Goal: Information Seeking & Learning: Learn about a topic

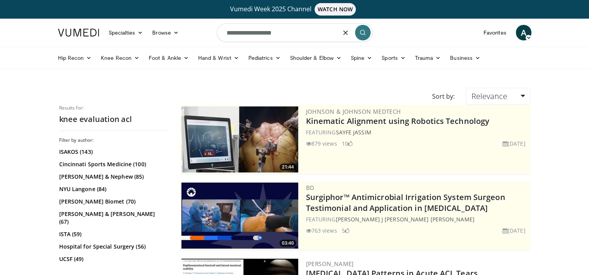
drag, startPoint x: 287, startPoint y: 31, endPoint x: 218, endPoint y: 35, distance: 69.0
click at [218, 35] on input "**********" at bounding box center [295, 32] width 156 height 19
type input "**********"
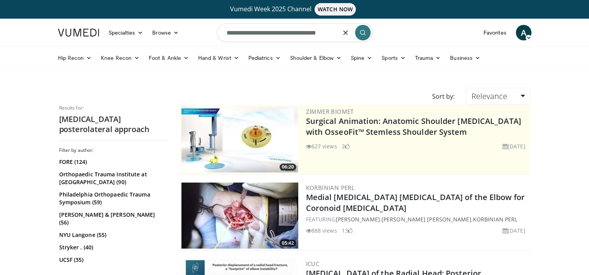
drag, startPoint x: 243, startPoint y: 34, endPoint x: 218, endPoint y: 33, distance: 25.3
click at [218, 34] on input "**********" at bounding box center [295, 32] width 156 height 19
type input "**********"
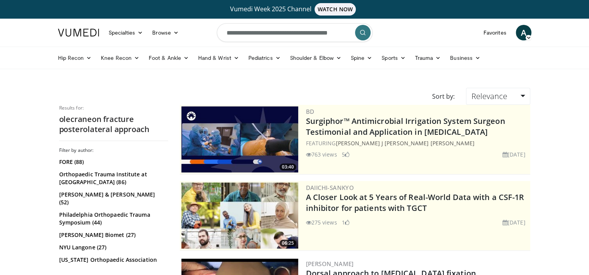
click at [245, 30] on input "**********" at bounding box center [295, 32] width 156 height 19
drag, startPoint x: 268, startPoint y: 33, endPoint x: 413, endPoint y: 36, distance: 144.8
click at [413, 37] on nav "Specialties Adult & Family Medicine Allergy, Asthma, Immunology Anesthesiology …" at bounding box center [294, 33] width 482 height 28
type input "**********"
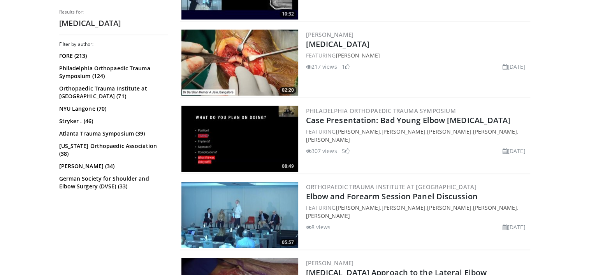
scroll to position [1206, 0]
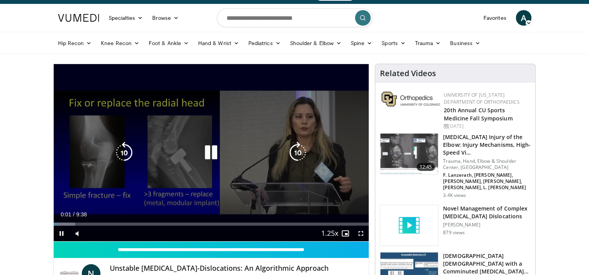
scroll to position [39, 0]
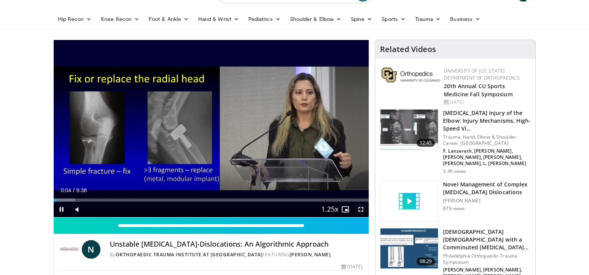
click at [359, 209] on span "Video Player" at bounding box center [361, 210] width 16 height 16
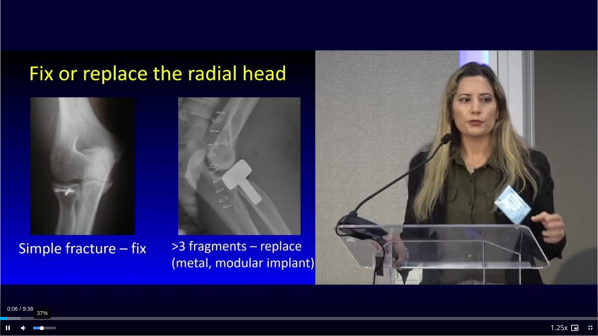
click at [42, 275] on div "Volume Level" at bounding box center [37, 328] width 9 height 3
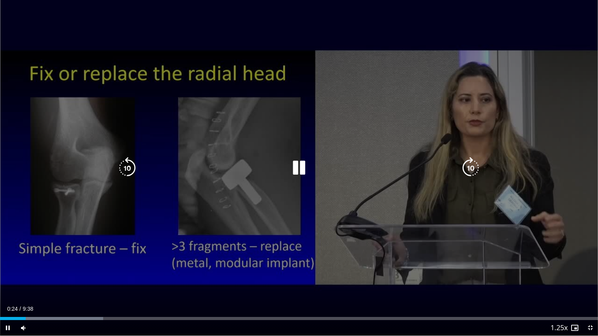
click at [297, 162] on icon "Video Player" at bounding box center [299, 168] width 22 height 22
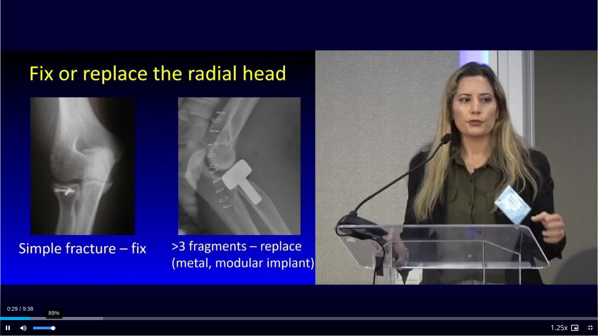
drag, startPoint x: 47, startPoint y: 331, endPoint x: 53, endPoint y: 330, distance: 5.7
click at [53, 275] on div "89%" at bounding box center [44, 328] width 27 height 16
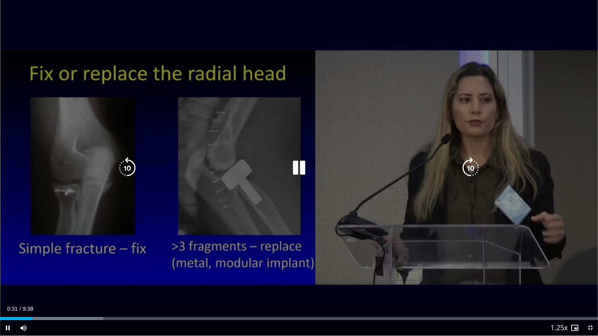
click at [517, 256] on div "20 seconds Tap to unmute" at bounding box center [299, 168] width 598 height 336
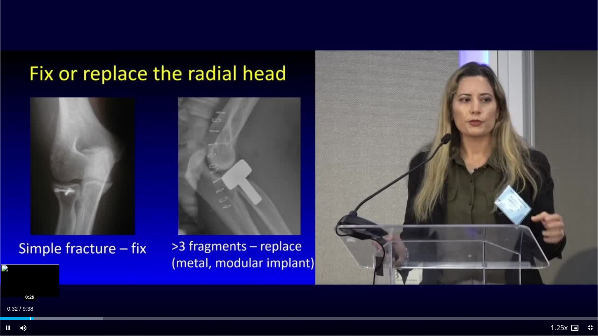
click at [31, 275] on div "Progress Bar" at bounding box center [30, 318] width 1 height 3
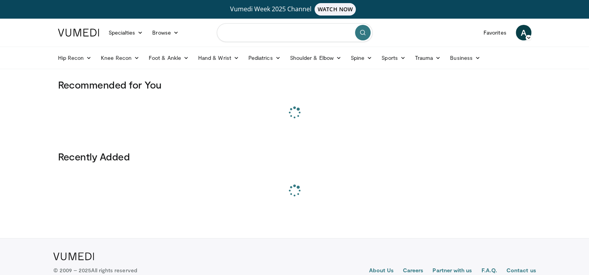
click at [258, 37] on input "Search topics, interventions" at bounding box center [295, 32] width 156 height 19
paste input "**********"
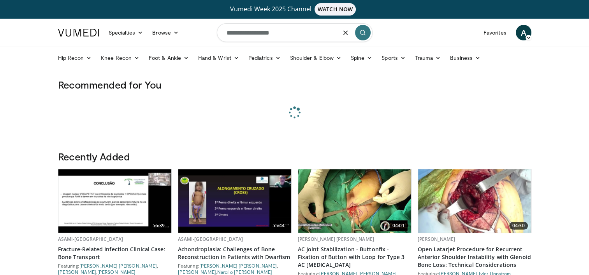
type input "**********"
click at [365, 32] on icon "submit" at bounding box center [362, 33] width 6 height 6
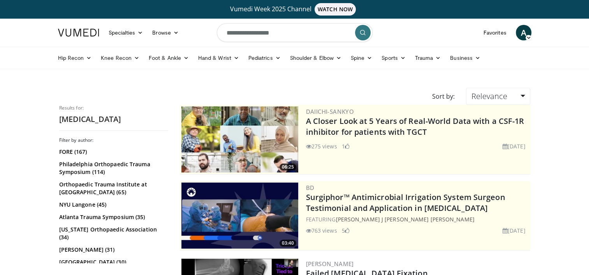
click at [285, 36] on input "**********" at bounding box center [295, 32] width 156 height 19
type input "**********"
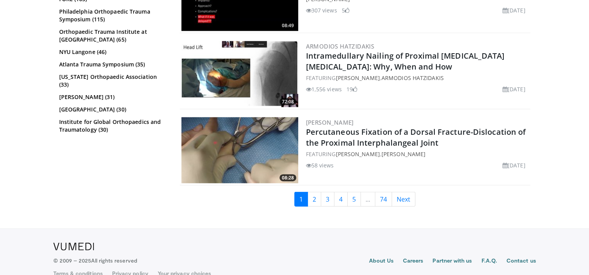
scroll to position [1984, 0]
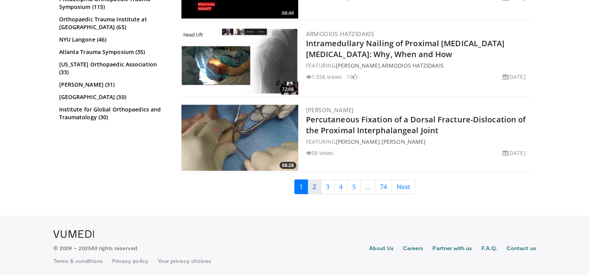
click at [314, 188] on link "2" at bounding box center [314, 187] width 14 height 15
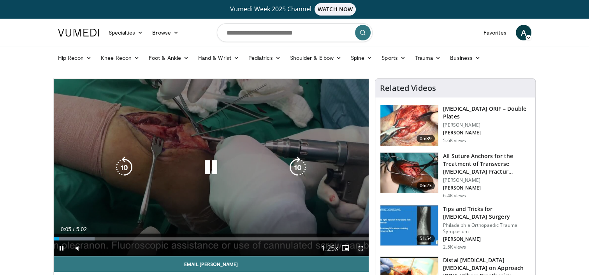
click at [364, 254] on span "Video Player" at bounding box center [361, 249] width 16 height 16
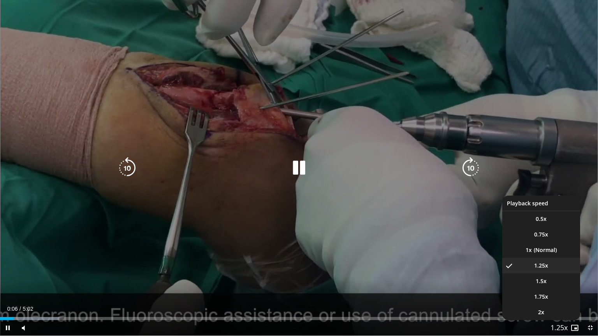
click at [557, 275] on span "Video Player" at bounding box center [558, 329] width 11 height 16
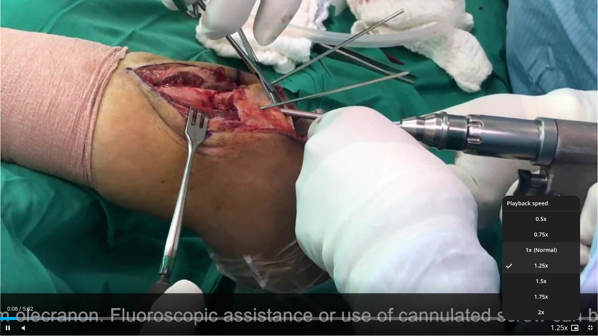
click at [545, 244] on li "1x" at bounding box center [541, 250] width 78 height 16
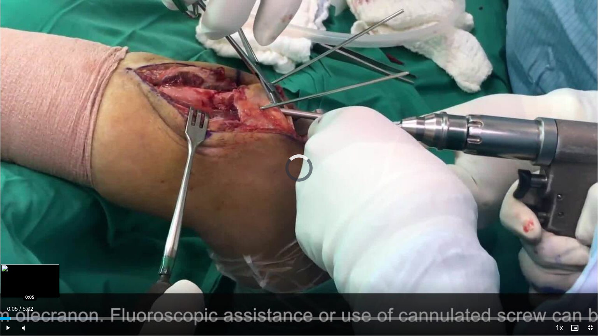
click at [9, 275] on div "Loaded : 16.36% 0:05 0:05" at bounding box center [299, 318] width 598 height 3
click at [0, 275] on div "Progress Bar" at bounding box center [0, 318] width 1 height 3
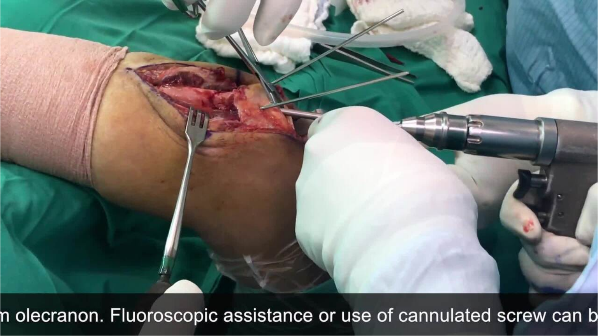
click at [551, 275] on button "Playback Rate" at bounding box center [559, 328] width 16 height 16
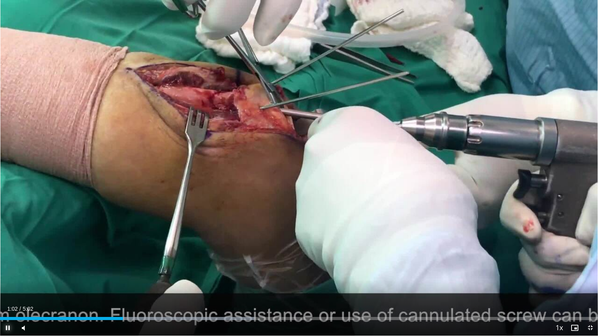
click at [9, 275] on span "Video Player" at bounding box center [8, 328] width 16 height 16
click at [6, 275] on span "Video Player" at bounding box center [8, 328] width 16 height 16
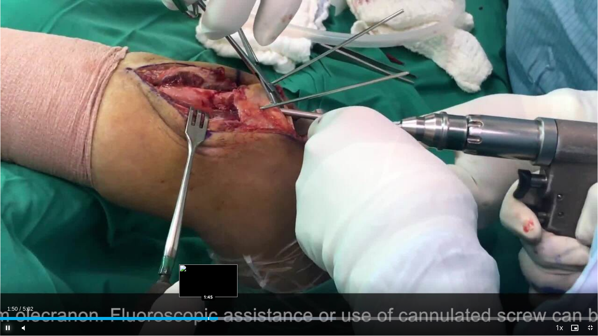
click at [209, 275] on div "Progress Bar" at bounding box center [208, 318] width 1 height 3
click at [200, 275] on div "1:46" at bounding box center [105, 318] width 210 height 3
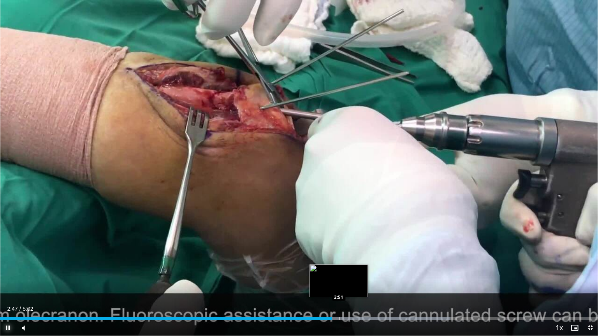
click at [338, 275] on div "Progress Bar" at bounding box center [338, 318] width 1 height 3
click at [348, 275] on div "Progress Bar" at bounding box center [347, 318] width 1 height 3
click at [0, 0] on div "Progress Bar" at bounding box center [0, 0] width 0 height 0
click at [369, 275] on div "Current Time 3:01 / Duration 5:02 Pause Skip Backward Skip Forward Mute 0% Load…" at bounding box center [299, 328] width 598 height 16
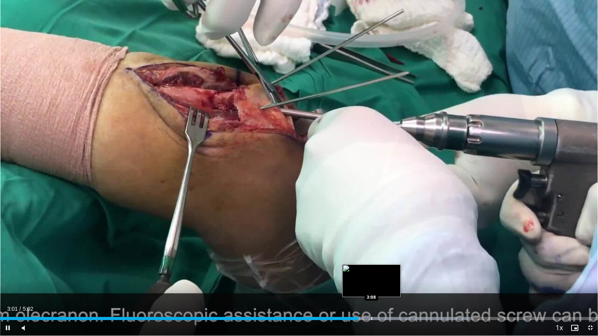
click at [376, 275] on div "Loaded : 78.60% 3:01 3:08" at bounding box center [299, 318] width 598 height 3
click at [395, 275] on div "Current Time 3:11 / Duration 5:02 Pause Skip Backward Skip Forward Mute 0% Load…" at bounding box center [299, 328] width 598 height 16
click at [387, 275] on div "Loaded : 85.16% 3:13 3:15" at bounding box center [299, 316] width 598 height 7
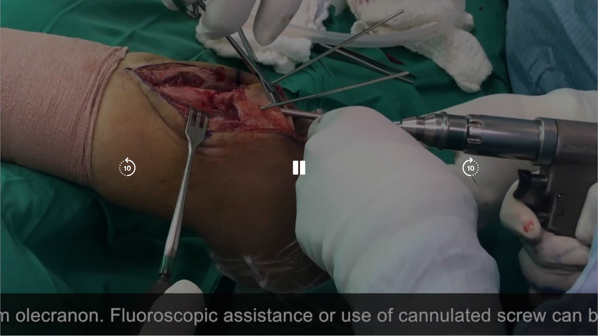
click at [367, 275] on video-js "**********" at bounding box center [299, 168] width 598 height 336
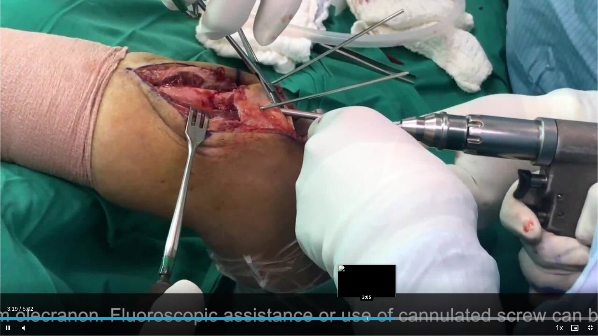
click at [366, 275] on div "Progress Bar" at bounding box center [366, 318] width 1 height 3
click at [345, 275] on div "Loaded : 85.95% 3:05 2:58" at bounding box center [299, 318] width 598 height 3
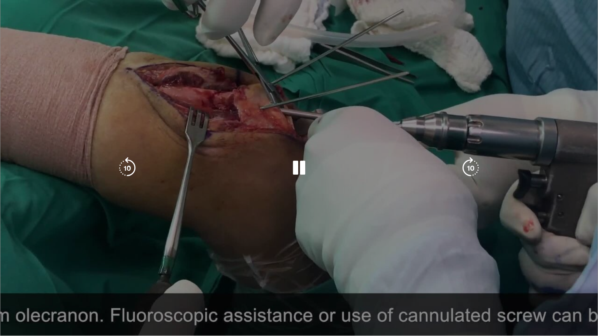
click at [374, 275] on div "Progress Bar" at bounding box center [422, 318] width 182 height 3
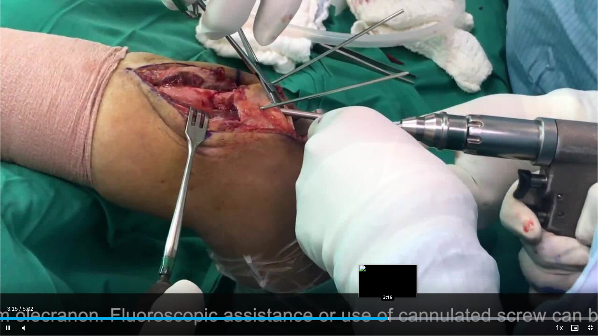
click at [387, 275] on div "Progress Bar" at bounding box center [387, 318] width 1 height 3
click at [398, 275] on div "Loaded : 94.98% 3:46 3:21" at bounding box center [299, 316] width 598 height 7
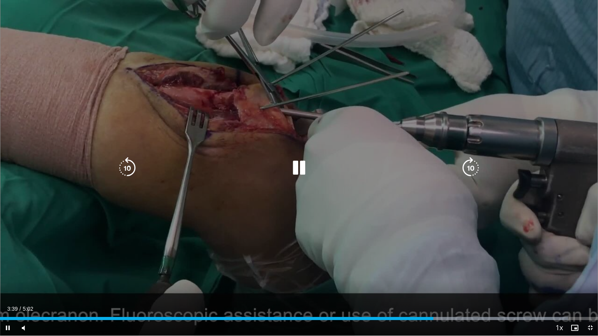
click at [134, 221] on div "10 seconds Tap to unmute" at bounding box center [299, 168] width 598 height 336
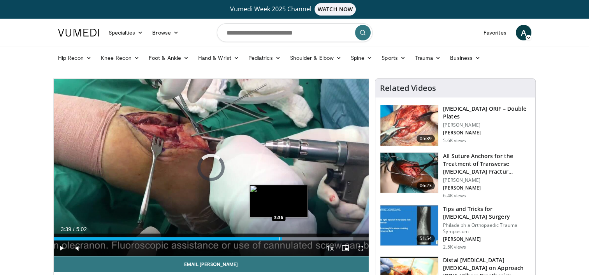
click at [279, 238] on div "Progress Bar" at bounding box center [279, 239] width 1 height 3
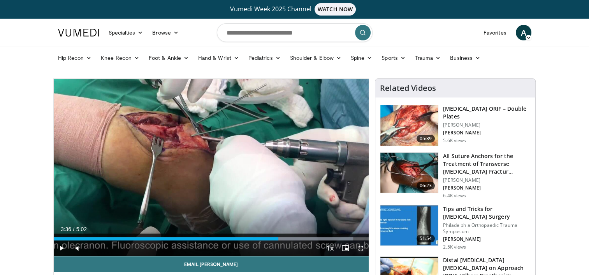
click at [365, 248] on span "Video Player" at bounding box center [361, 249] width 16 height 16
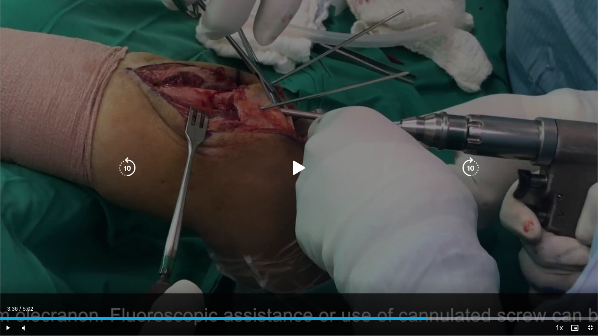
click at [302, 167] on icon "Video Player" at bounding box center [299, 168] width 22 height 22
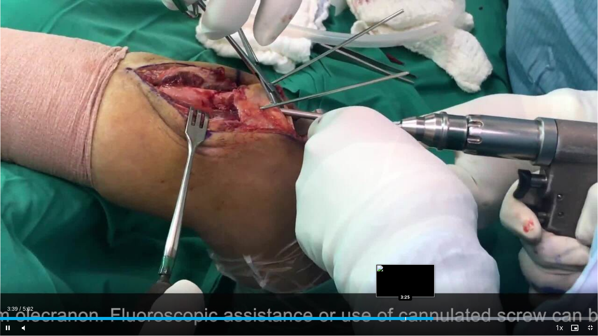
click at [404, 275] on div "Loaded : 94.98% 3:39 3:25" at bounding box center [299, 318] width 598 height 3
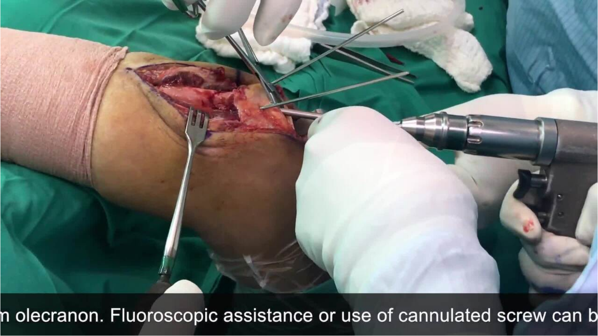
click at [1, 275] on div "10 seconds Tap to unmute" at bounding box center [299, 168] width 598 height 336
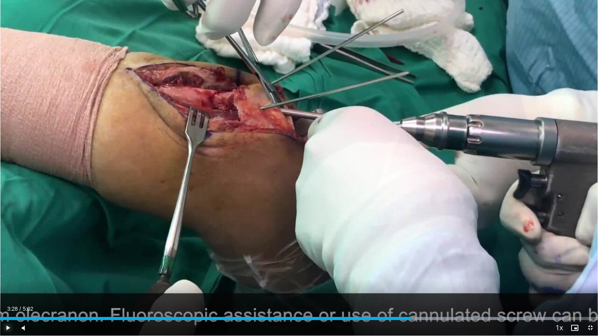
click at [1, 275] on span "Video Player" at bounding box center [8, 328] width 16 height 16
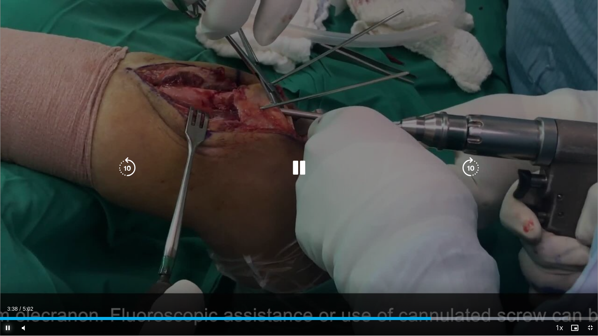
click at [347, 275] on div "Loaded : 94.98% 3:38 2:52" at bounding box center [299, 316] width 598 height 7
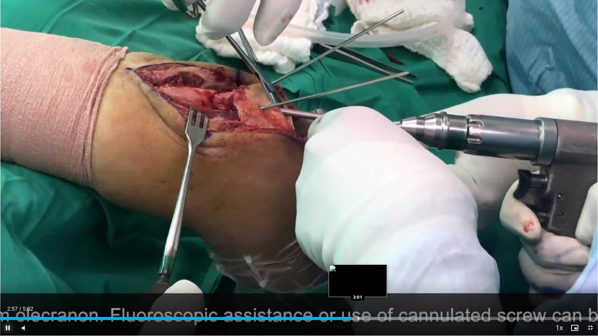
click at [358, 275] on div "Progress Bar" at bounding box center [358, 318] width 1 height 3
click at [376, 275] on div "Progress Bar" at bounding box center [375, 318] width 1 height 3
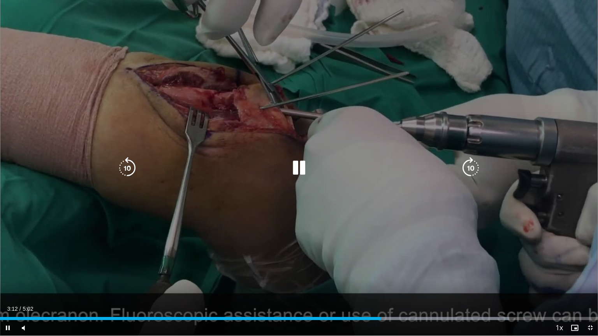
drag, startPoint x: 385, startPoint y: 321, endPoint x: 389, endPoint y: 319, distance: 4.6
click at [385, 275] on div "Current Time 3:12 / Duration 5:02 Pause Skip Backward Skip Forward Mute 12% Loa…" at bounding box center [299, 328] width 598 height 16
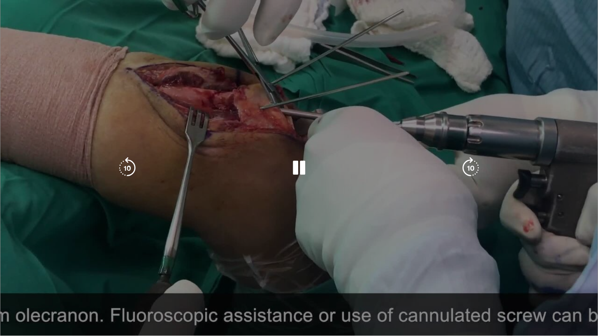
click at [389, 275] on video-js "**********" at bounding box center [299, 168] width 598 height 336
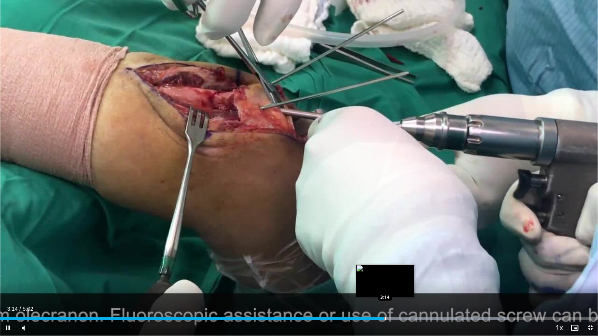
click at [385, 275] on div "Progress Bar" at bounding box center [385, 318] width 1 height 3
click at [390, 275] on div "Progress Bar" at bounding box center [422, 318] width 173 height 3
click at [394, 275] on div "Progress Bar" at bounding box center [425, 318] width 178 height 3
click at [398, 275] on div "Progress Bar" at bounding box center [397, 318] width 1 height 3
click at [408, 275] on div "Progress Bar" at bounding box center [434, 318] width 189 height 3
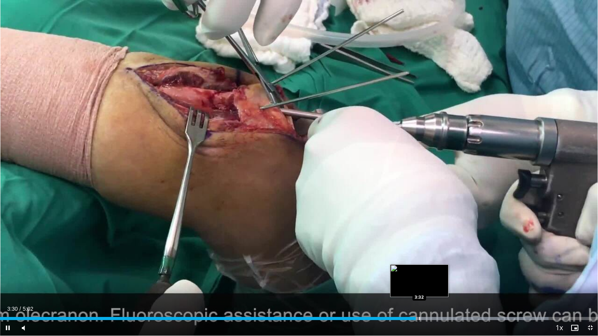
click at [428, 275] on div "Loaded : 91.71% 3:30 3:32" at bounding box center [299, 318] width 598 height 3
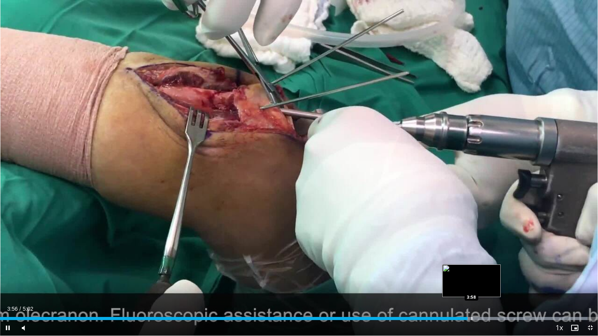
click at [471, 275] on div "Progress Bar" at bounding box center [471, 318] width 1 height 3
click at [479, 275] on div "Progress Bar" at bounding box center [499, 318] width 175 height 3
click at [491, 275] on div "Progress Bar" at bounding box center [491, 318] width 1 height 3
click at [494, 275] on div "10 seconds Tap to unmute" at bounding box center [299, 168] width 598 height 336
click at [497, 275] on div "Progress Bar" at bounding box center [509, 318] width 177 height 3
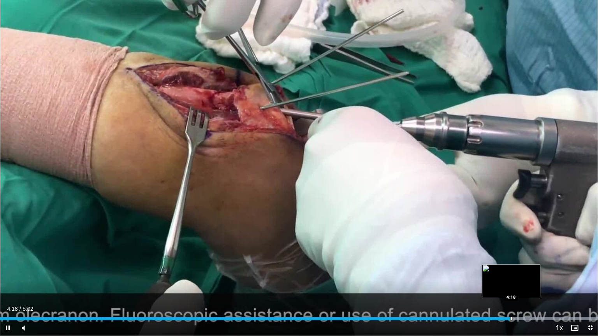
click at [512, 275] on div "Loaded : 100.00% 4:18 4:18" at bounding box center [299, 318] width 598 height 3
click at [519, 275] on div "Progress Bar" at bounding box center [519, 318] width 1 height 3
click at [526, 275] on div "Progress Bar" at bounding box center [509, 318] width 177 height 3
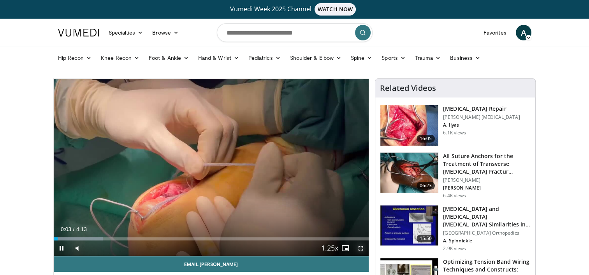
click at [359, 249] on span "Video Player" at bounding box center [361, 249] width 16 height 16
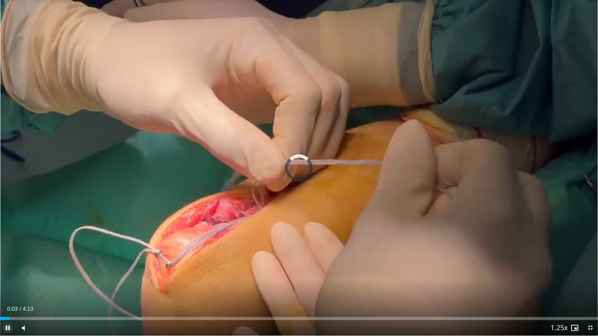
click at [5, 275] on span "Video Player" at bounding box center [8, 328] width 16 height 16
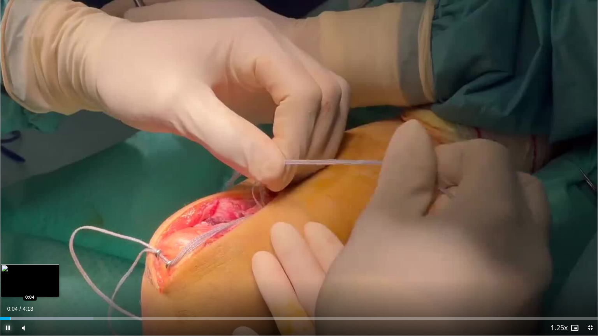
drag, startPoint x: 12, startPoint y: 317, endPoint x: 17, endPoint y: 317, distance: 4.3
click at [13, 275] on div "Loaded : 15.64% 0:04 0:04" at bounding box center [299, 318] width 598 height 3
click at [17, 275] on div "Progress Bar" at bounding box center [16, 318] width 1 height 3
click at [21, 275] on div "Progress Bar" at bounding box center [21, 318] width 1 height 3
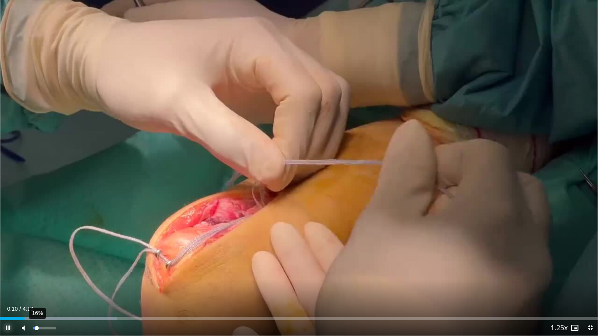
click at [37, 275] on div "Volume Level" at bounding box center [35, 328] width 4 height 3
click at [34, 275] on div "Volume Level" at bounding box center [33, 328] width 1 height 3
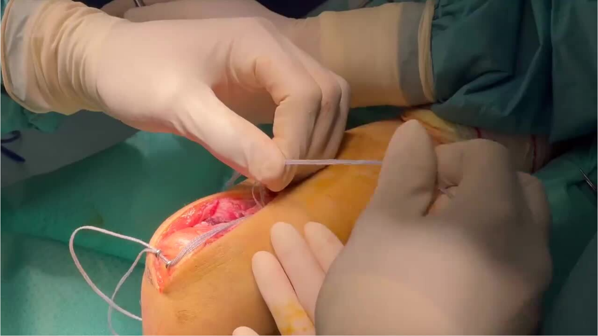
click at [5, 275] on div "10 seconds Tap to unmute" at bounding box center [299, 168] width 598 height 336
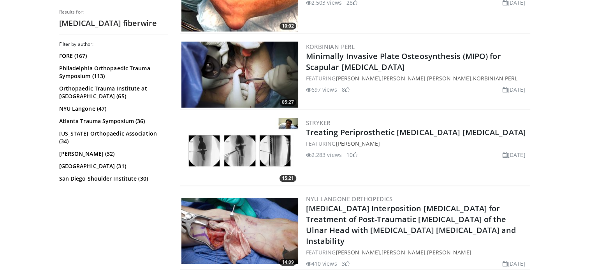
scroll to position [700, 0]
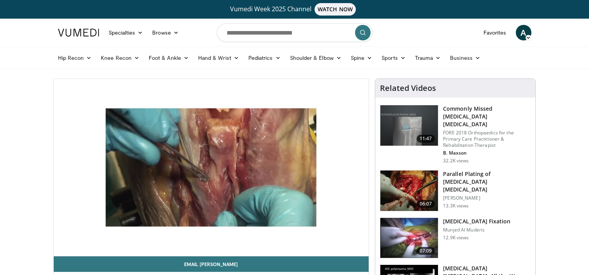
scroll to position [78, 0]
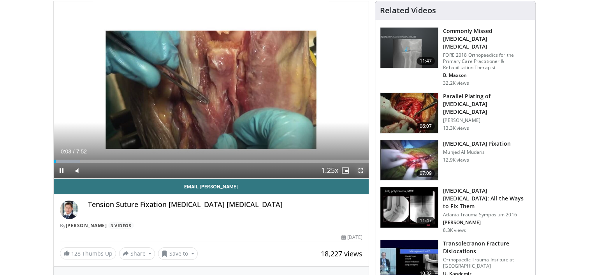
click at [363, 170] on span "Video Player" at bounding box center [361, 171] width 16 height 16
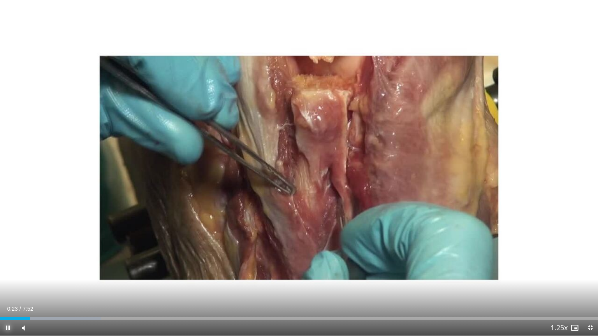
click at [4, 275] on span "Video Player" at bounding box center [8, 328] width 16 height 16
click at [0, 275] on button "Play" at bounding box center [8, 328] width 16 height 16
click at [44, 275] on div "47%" at bounding box center [44, 328] width 22 height 3
click at [2, 275] on span "Video Player" at bounding box center [8, 328] width 16 height 16
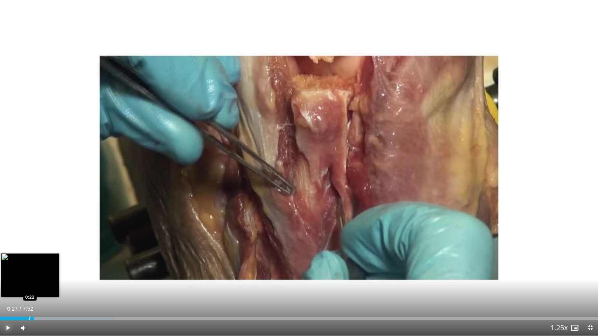
click at [29, 275] on div "Loaded : 19.01% 0:27 0:22" at bounding box center [299, 316] width 598 height 7
click at [23, 275] on div "Progress Bar" at bounding box center [23, 318] width 1 height 3
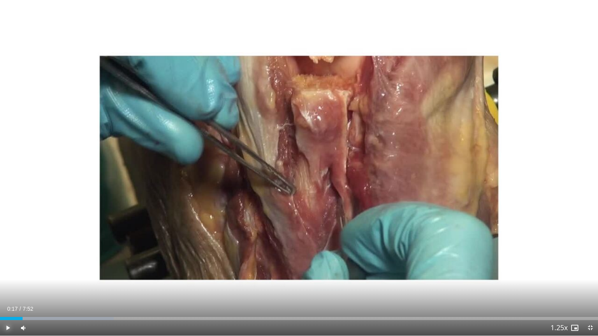
click at [6, 275] on span "Video Player" at bounding box center [8, 328] width 16 height 16
click at [3, 275] on span "Video Player" at bounding box center [8, 328] width 16 height 16
drag, startPoint x: 47, startPoint y: 328, endPoint x: 51, endPoint y: 328, distance: 4.3
click at [51, 275] on div "81%" at bounding box center [44, 328] width 22 height 3
click at [0, 275] on button "Play" at bounding box center [8, 328] width 16 height 16
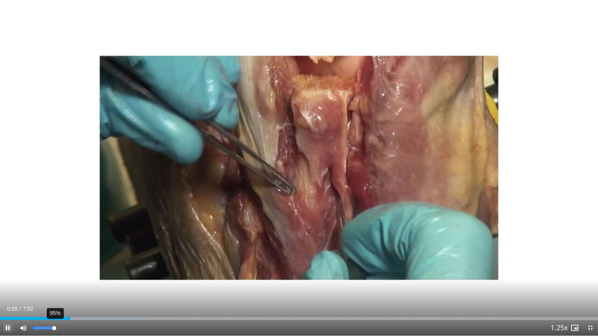
click at [58, 275] on div "95%" at bounding box center [44, 328] width 27 height 16
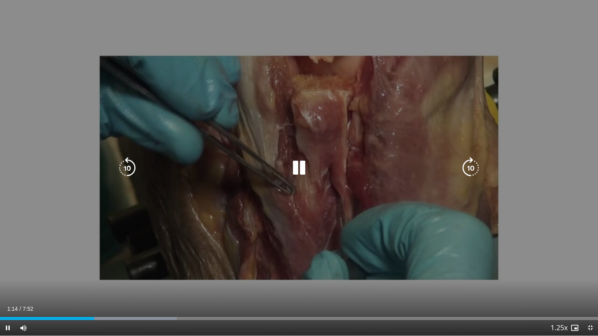
click at [465, 168] on icon "Video Player" at bounding box center [470, 168] width 22 height 22
click at [471, 168] on icon "Video Player" at bounding box center [470, 168] width 22 height 22
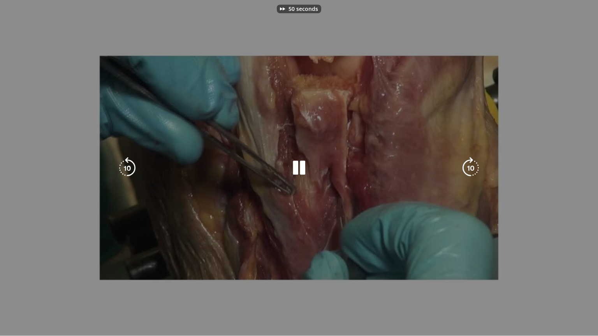
drag, startPoint x: 471, startPoint y: 168, endPoint x: 476, endPoint y: 168, distance: 5.1
click at [476, 168] on div "50 seconds Tap to unmute" at bounding box center [299, 168] width 598 height 336
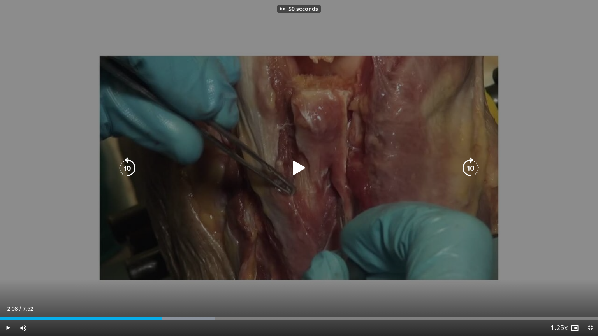
click at [476, 168] on icon "Video Player" at bounding box center [470, 168] width 22 height 22
click at [299, 167] on icon "Video Player" at bounding box center [299, 168] width 22 height 22
click at [469, 170] on icon "Video Player" at bounding box center [470, 168] width 22 height 22
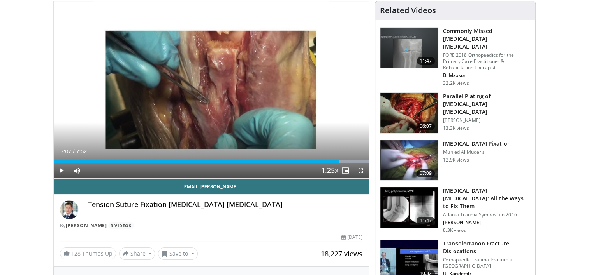
click at [469, 37] on h3 "Commonly Missed [MEDICAL_DATA] [MEDICAL_DATA]" at bounding box center [487, 38] width 88 height 23
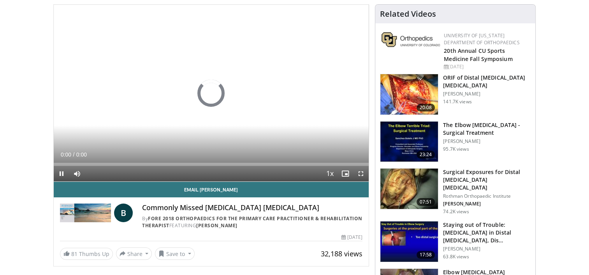
scroll to position [78, 0]
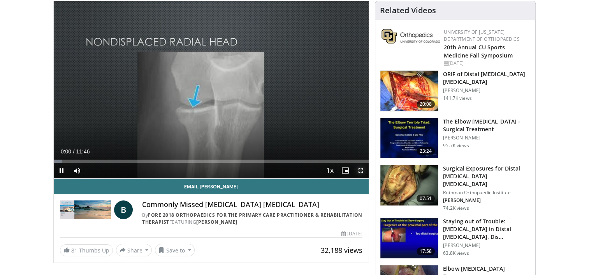
click at [360, 170] on span "Video Player" at bounding box center [361, 171] width 16 height 16
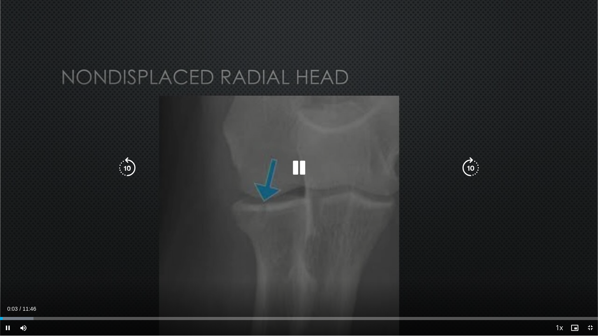
click at [467, 169] on icon "Video Player" at bounding box center [470, 168] width 22 height 22
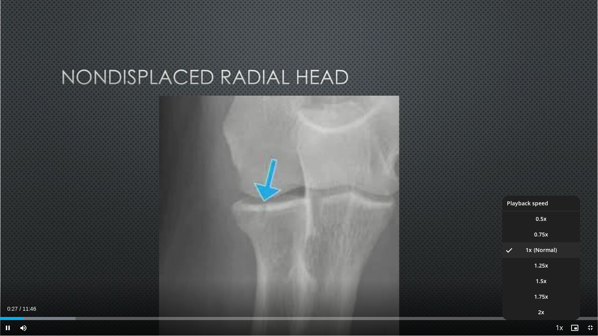
click at [557, 275] on span "Video Player" at bounding box center [558, 329] width 11 height 16
click at [546, 265] on span "1.25x" at bounding box center [541, 266] width 14 height 8
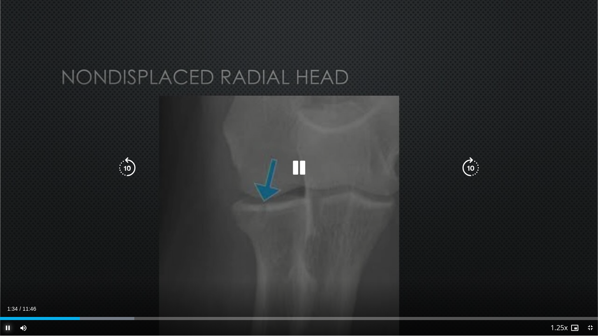
click at [0, 275] on span "Video Player" at bounding box center [8, 328] width 16 height 16
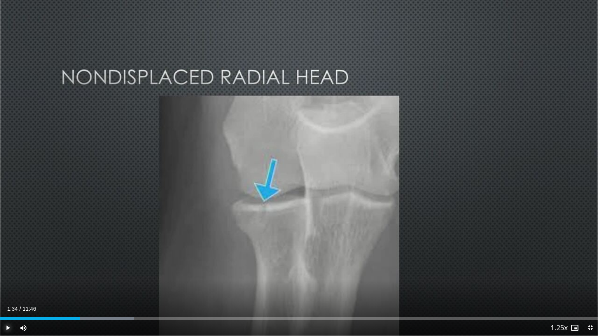
click at [9, 275] on span "Video Player" at bounding box center [8, 328] width 16 height 16
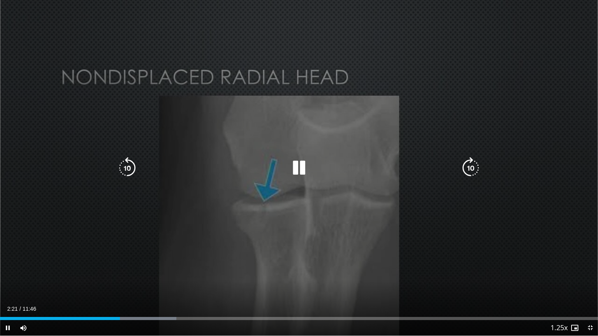
click at [298, 170] on icon "Video Player" at bounding box center [299, 168] width 22 height 22
click at [299, 172] on icon "Video Player" at bounding box center [299, 168] width 22 height 22
click at [472, 167] on icon "Video Player" at bounding box center [470, 168] width 22 height 22
click at [290, 167] on icon "Video Player" at bounding box center [299, 168] width 22 height 22
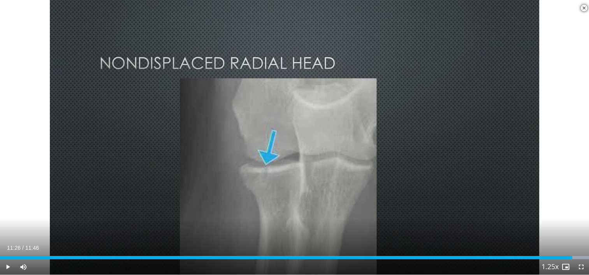
scroll to position [233, 0]
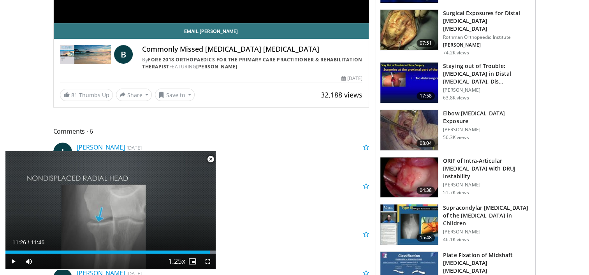
click at [212, 160] on span "Video Player" at bounding box center [211, 160] width 16 height 16
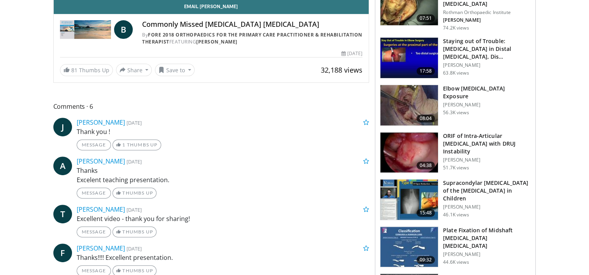
scroll to position [272, 0]
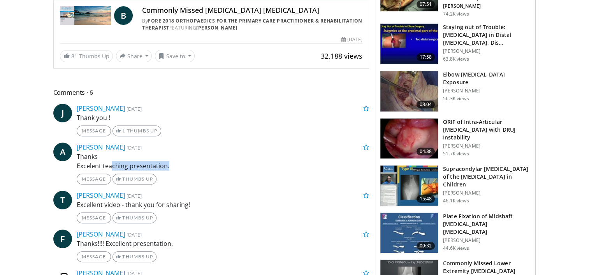
drag, startPoint x: 112, startPoint y: 166, endPoint x: 175, endPoint y: 164, distance: 63.4
click at [175, 164] on p "Thanks Excelent teaching presentation." at bounding box center [223, 161] width 293 height 19
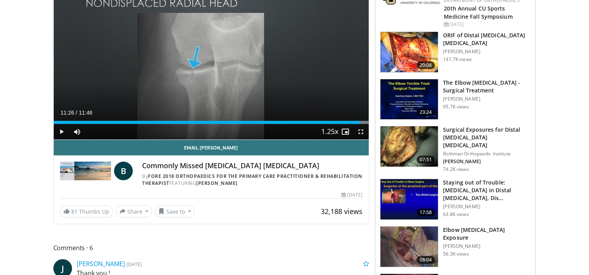
scroll to position [0, 0]
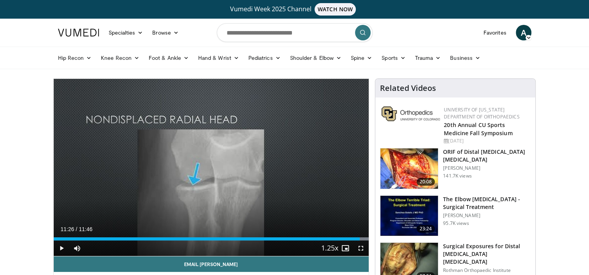
click at [75, 37] on link at bounding box center [78, 33] width 51 height 22
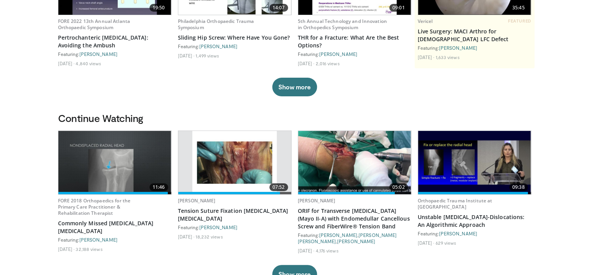
scroll to position [156, 0]
